Goal: Find contact information: Find contact information

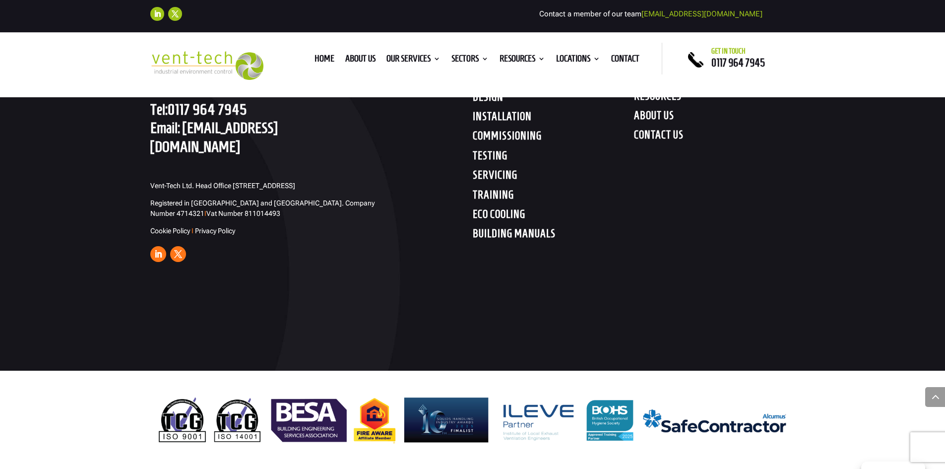
scroll to position [2785, 0]
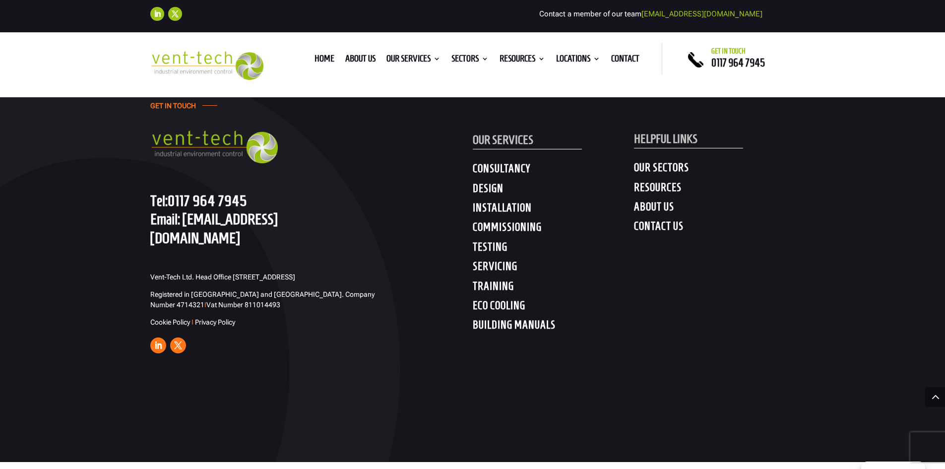
click at [661, 237] on h4 "CONTACT US" at bounding box center [714, 228] width 161 height 18
